Goal: Information Seeking & Learning: Learn about a topic

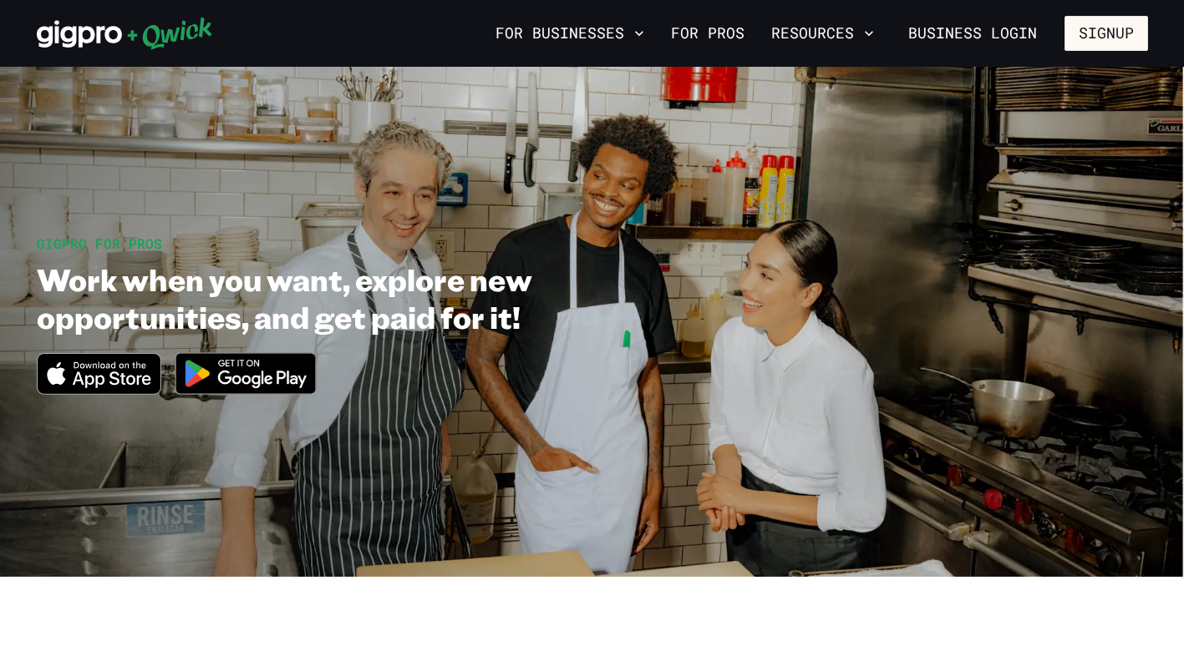
click at [262, 378] on img at bounding box center [246, 373] width 162 height 63
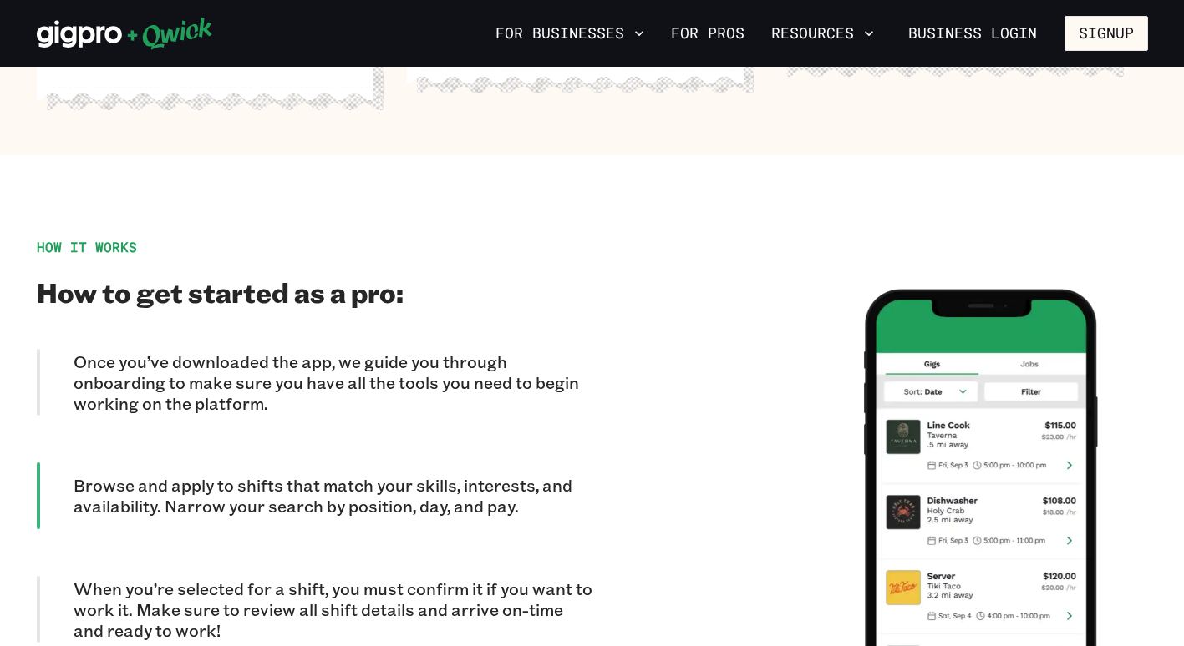
scroll to position [1420, 0]
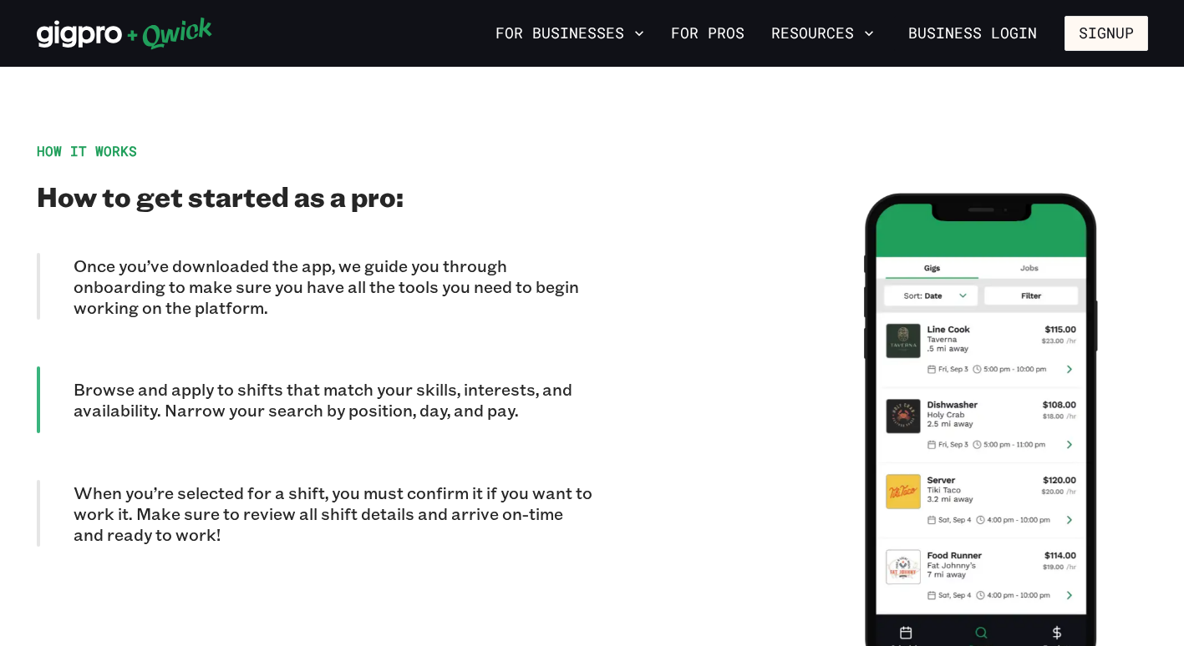
click at [322, 279] on p "Once you’ve downloaded the app, we guide you through onboarding to make sure yo…" at bounding box center [333, 287] width 519 height 63
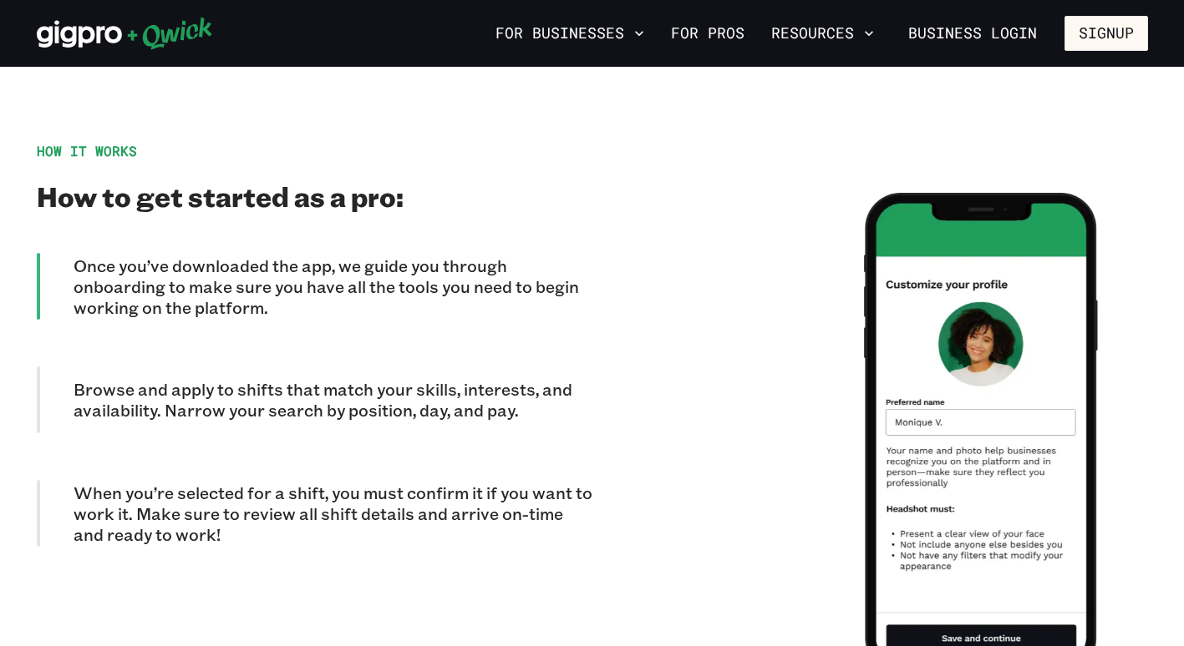
click at [340, 379] on p "Browse and apply to shifts that match your skills, interests, and availability.…" at bounding box center [333, 400] width 519 height 42
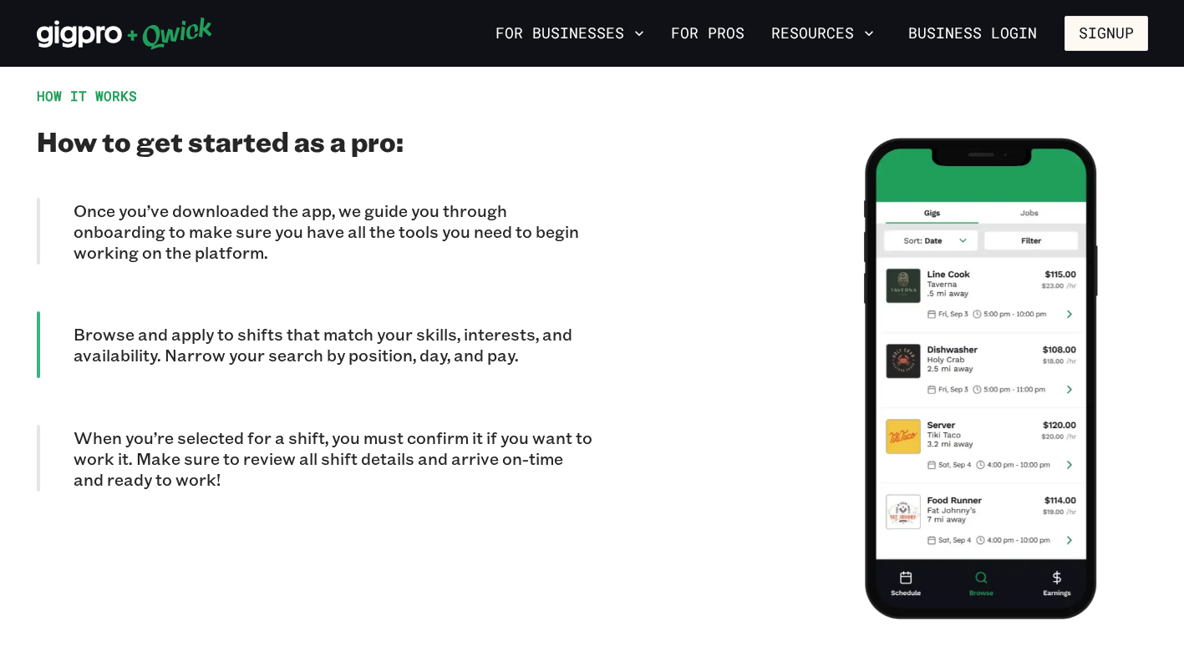
scroll to position [1503, 0]
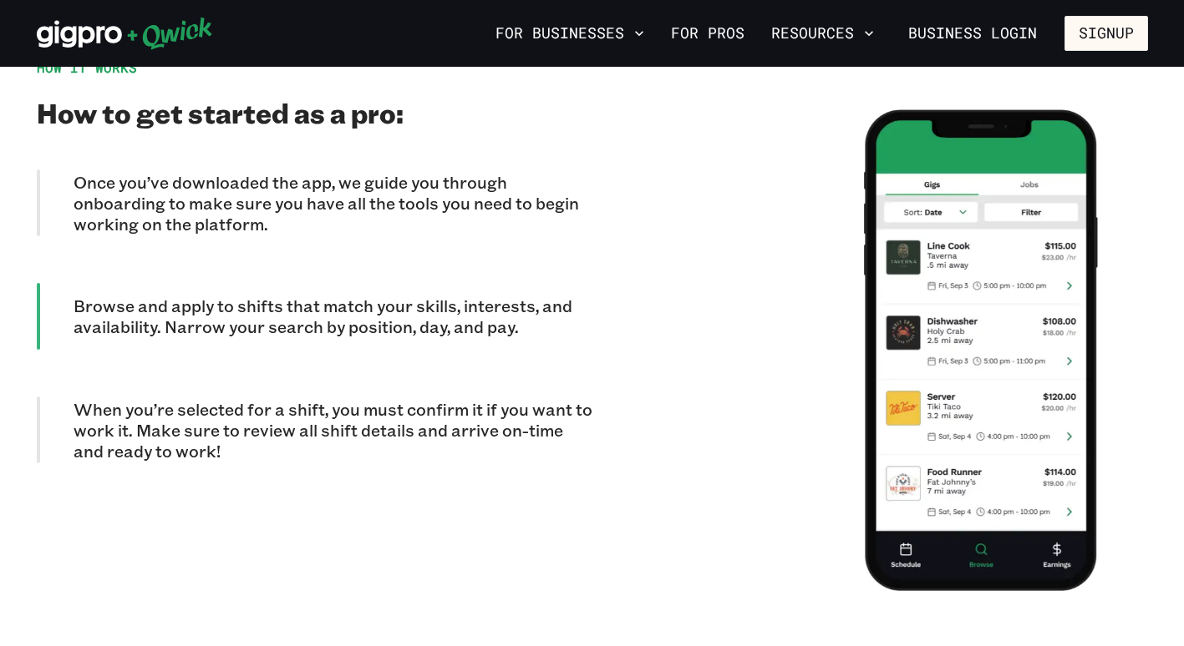
click at [348, 407] on p "When you’re selected for a shift, you must confirm it if you want to work it. M…" at bounding box center [333, 430] width 519 height 63
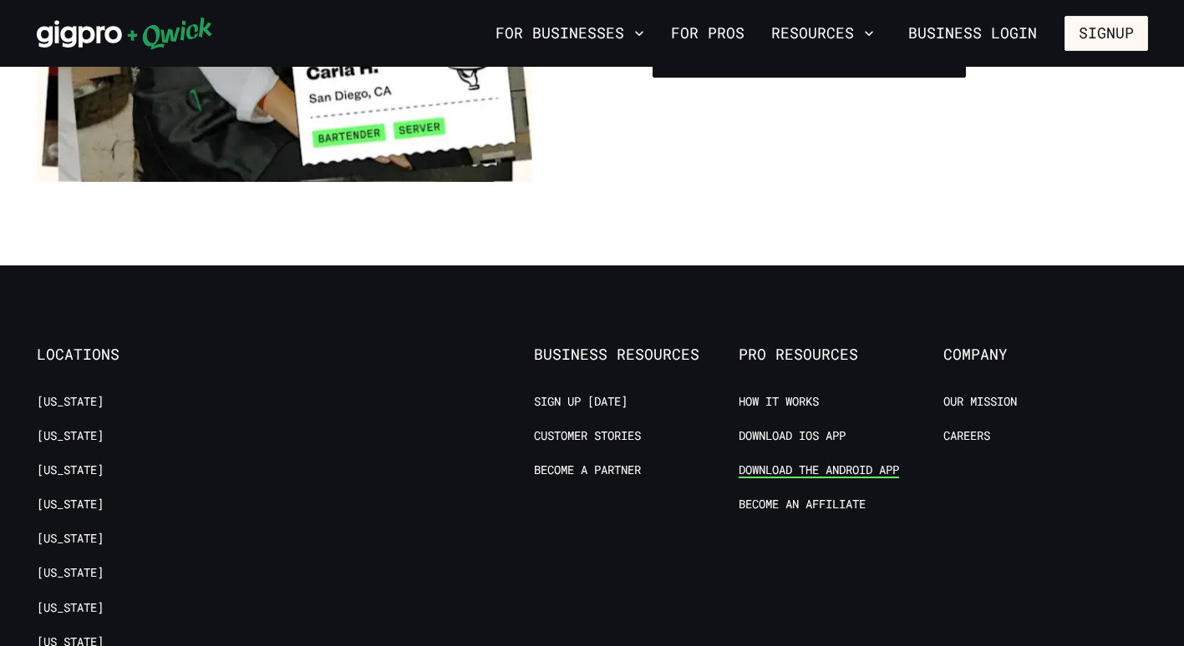
scroll to position [3090, 0]
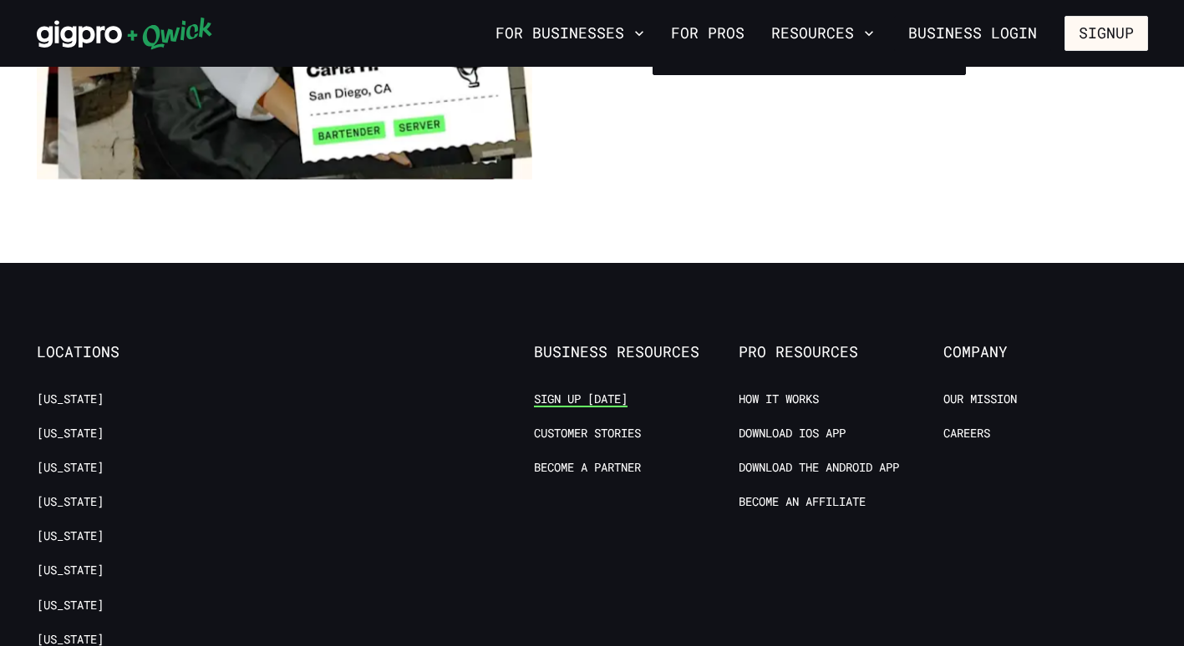
click at [576, 392] on link "Sign up [DATE]" at bounding box center [581, 400] width 94 height 16
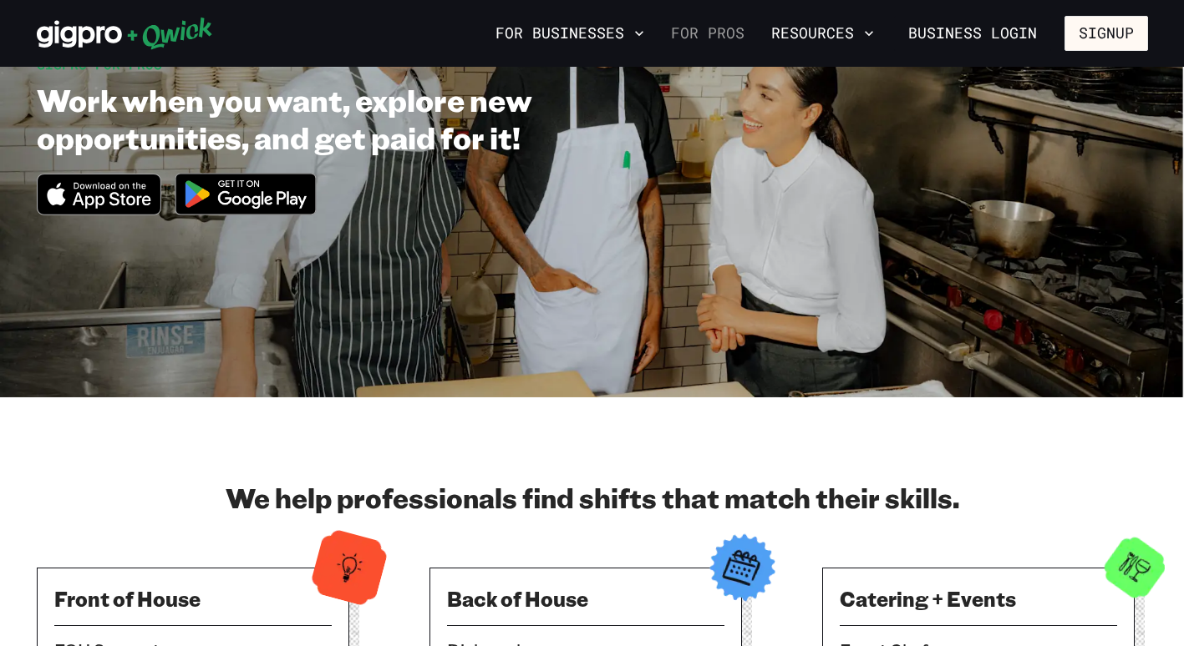
scroll to position [167, 0]
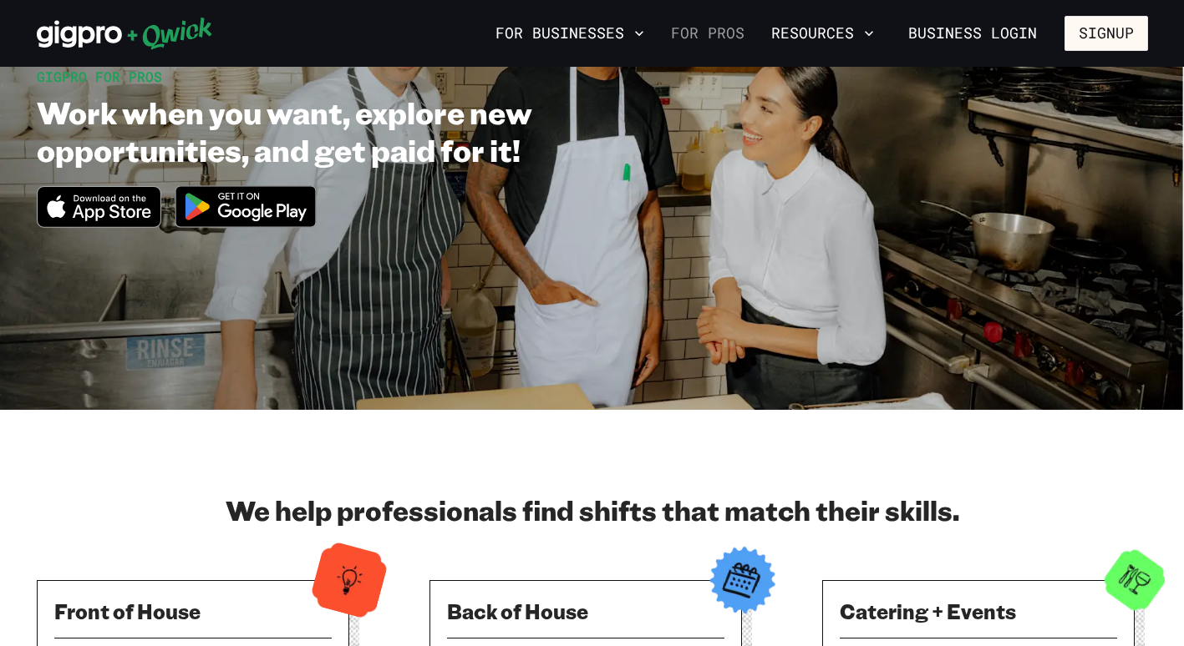
click at [704, 32] on link "For Pros" at bounding box center [707, 33] width 87 height 28
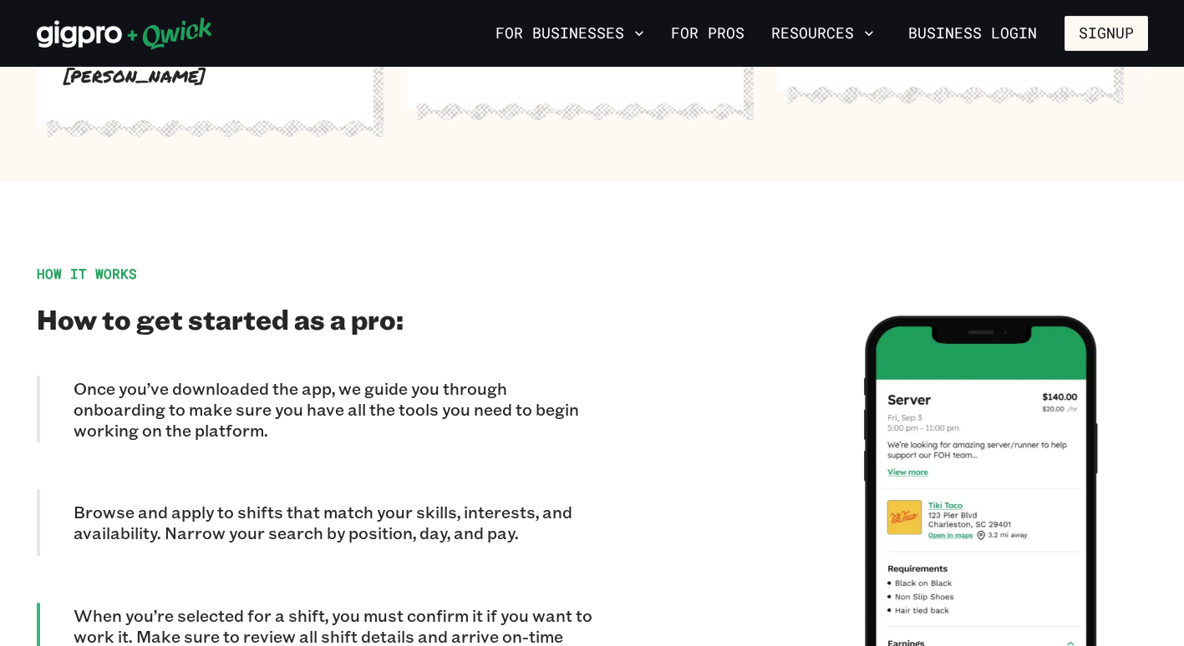
scroll to position [1336, 0]
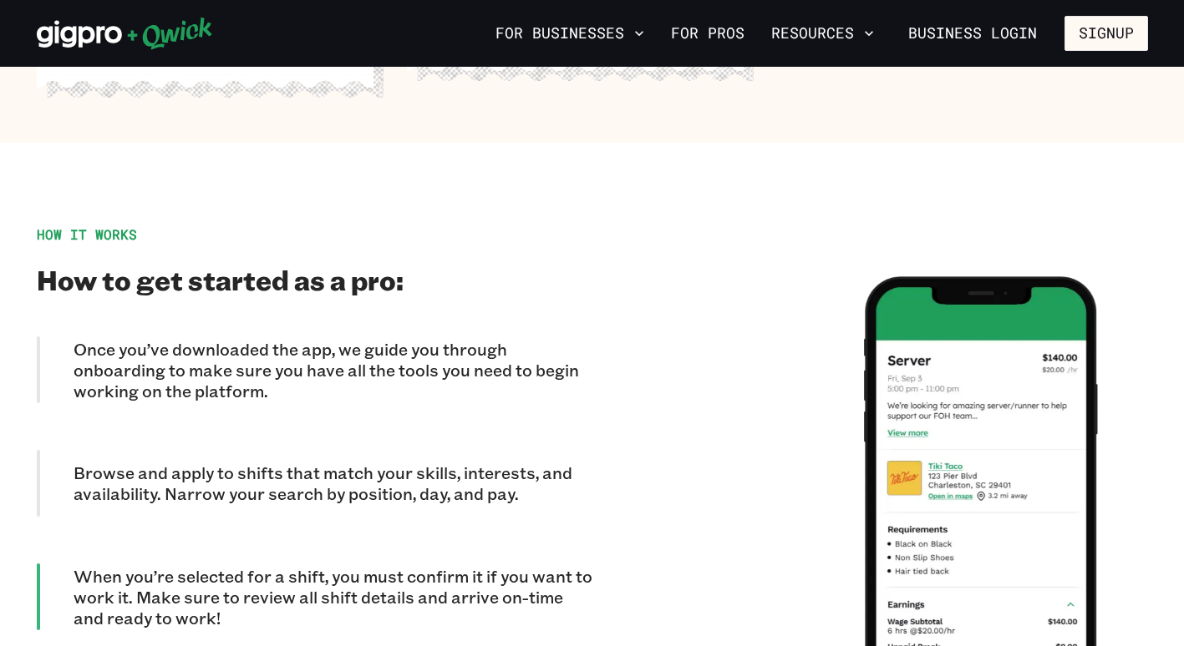
click at [433, 357] on p "Once you’ve downloaded the app, we guide you through onboarding to make sure yo…" at bounding box center [333, 370] width 519 height 63
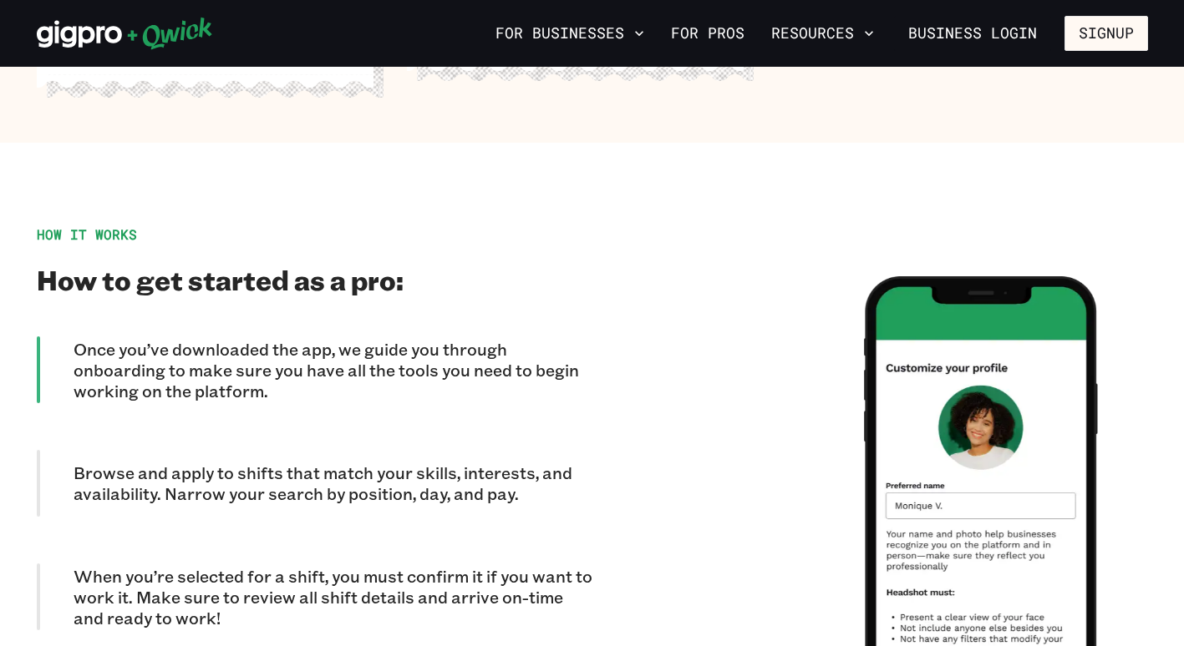
scroll to position [1420, 0]
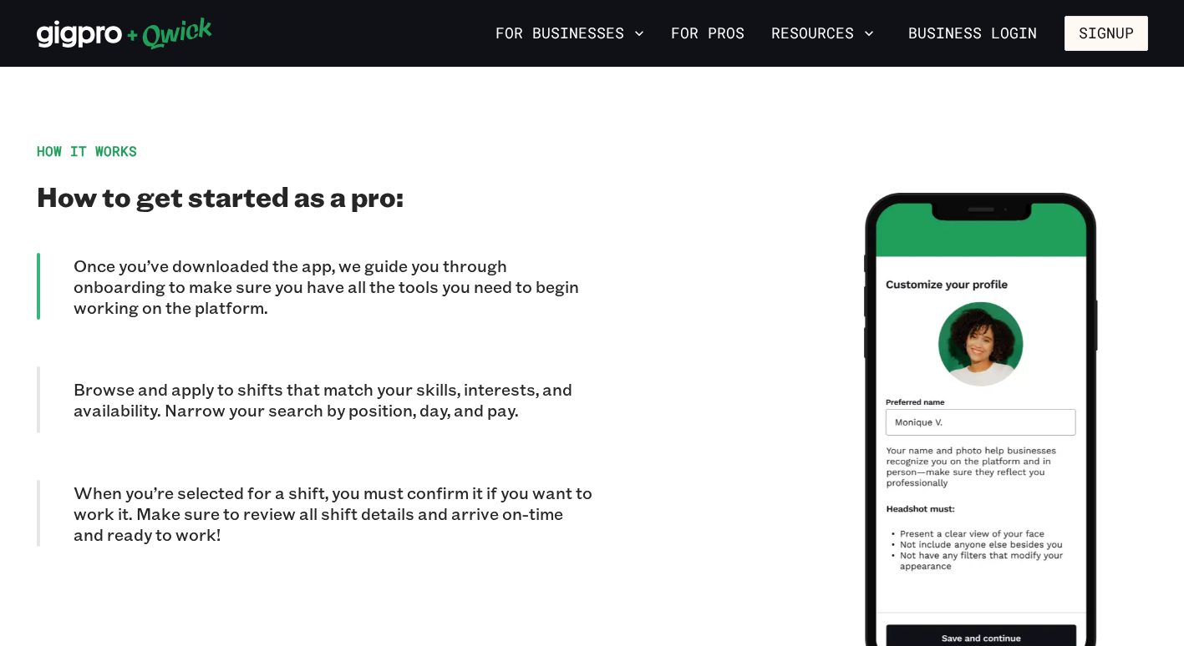
click at [349, 395] on p "Browse and apply to shifts that match your skills, interests, and availability.…" at bounding box center [333, 400] width 519 height 42
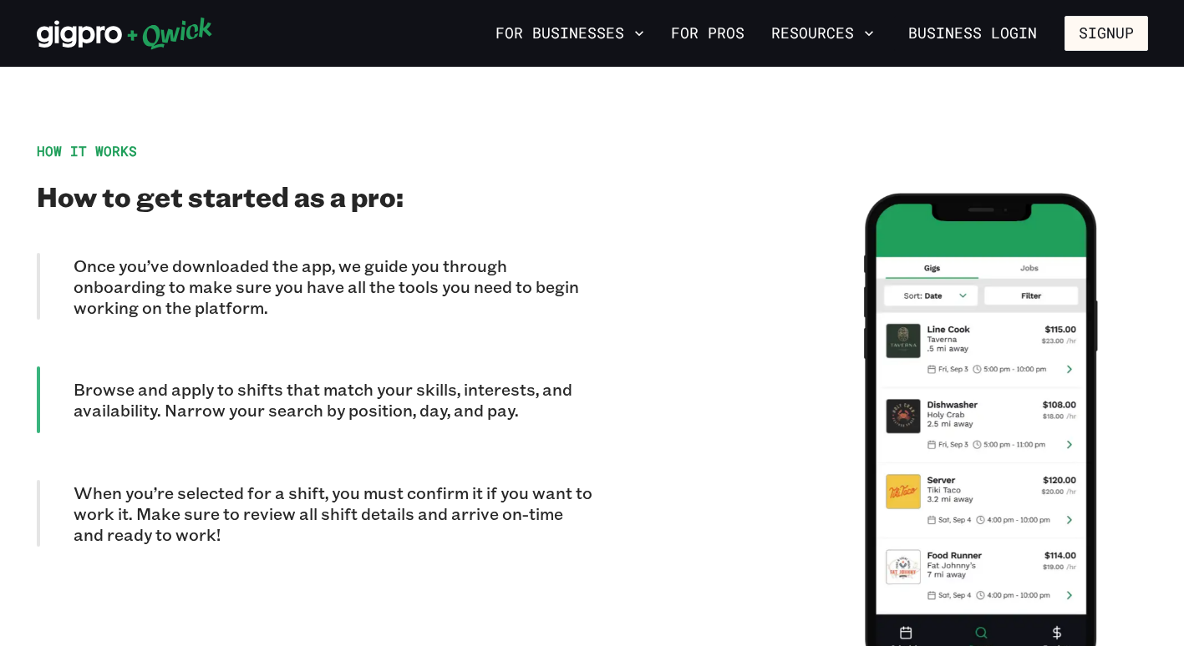
click at [349, 486] on p "When you’re selected for a shift, you must confirm it if you want to work it. M…" at bounding box center [333, 514] width 519 height 63
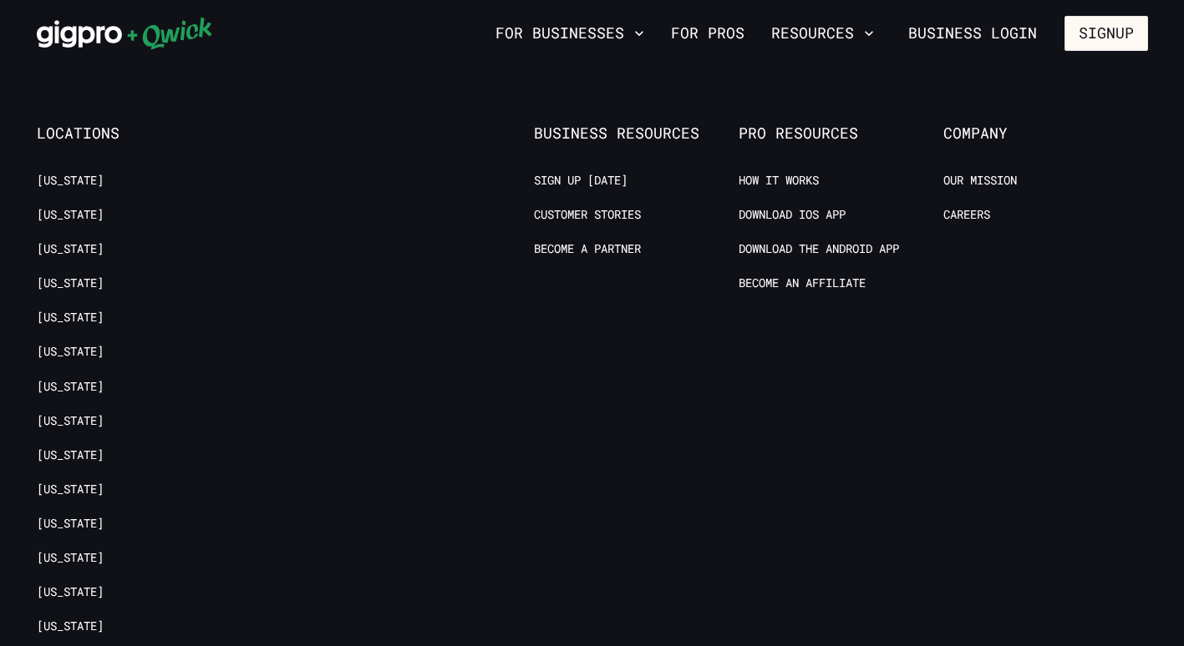
scroll to position [3007, 0]
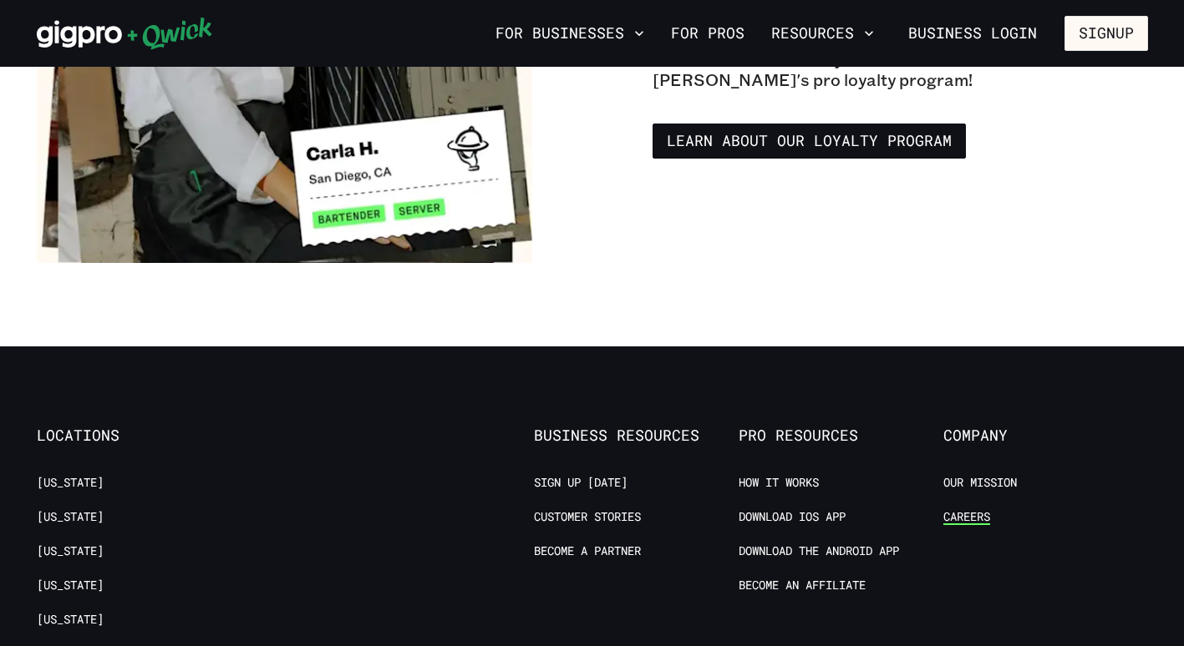
click at [975, 509] on link "Careers" at bounding box center [966, 517] width 47 height 16
drag, startPoint x: 868, startPoint y: 301, endPoint x: 703, endPoint y: 218, distance: 184.1
click at [859, 285] on section "Pro Loyalty Program Top performing pros earn enticing rewards. Now introducing:…" at bounding box center [592, 15] width 1184 height 662
